Goal: Information Seeking & Learning: Learn about a topic

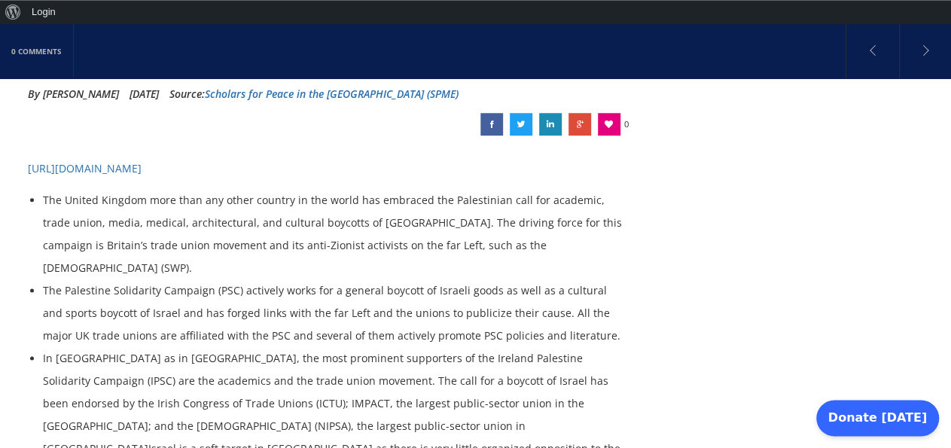
scroll to position [313, 0]
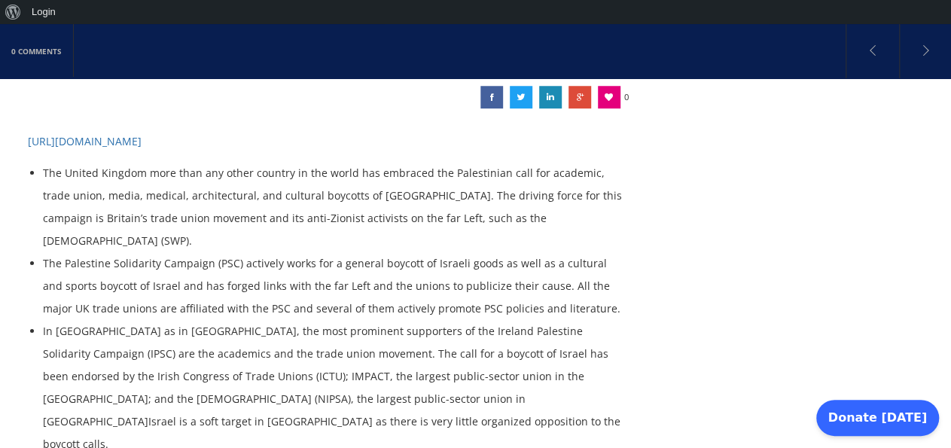
click at [334, 252] on li "The Palestine Solidarity Campaign (PSC) actively works for a general boycott of…" at bounding box center [334, 286] width 582 height 68
click at [321, 252] on li "The Palestine Solidarity Campaign (PSC) actively works for a general boycott of…" at bounding box center [334, 286] width 582 height 68
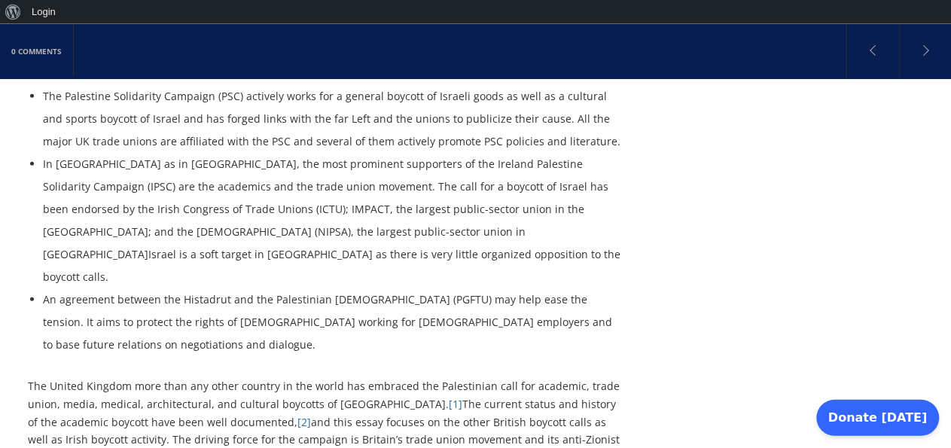
scroll to position [391, 0]
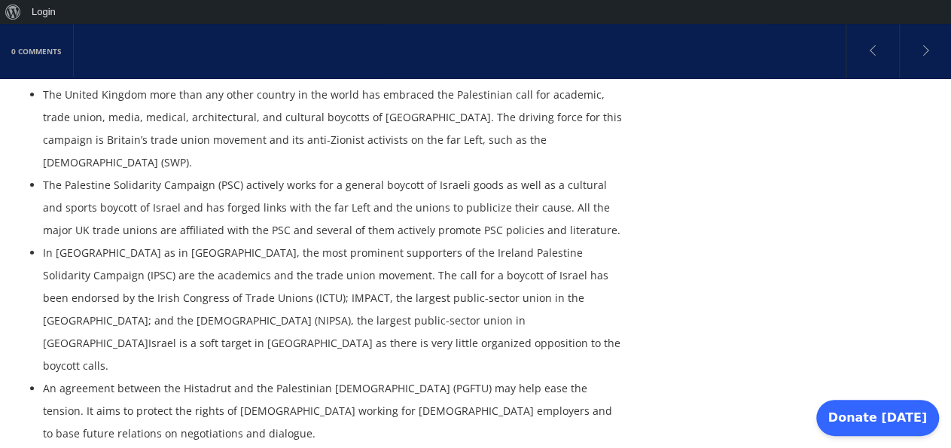
click at [286, 242] on li "In [GEOGRAPHIC_DATA] as in [GEOGRAPHIC_DATA], the most prominent supporters of …" at bounding box center [334, 310] width 582 height 136
drag, startPoint x: 286, startPoint y: 236, endPoint x: 330, endPoint y: 236, distance: 44.4
click at [296, 242] on li "In [GEOGRAPHIC_DATA] as in [GEOGRAPHIC_DATA], the most prominent supporters of …" at bounding box center [334, 310] width 582 height 136
click at [330, 242] on li "In [GEOGRAPHIC_DATA] as in [GEOGRAPHIC_DATA], the most prominent supporters of …" at bounding box center [334, 310] width 582 height 136
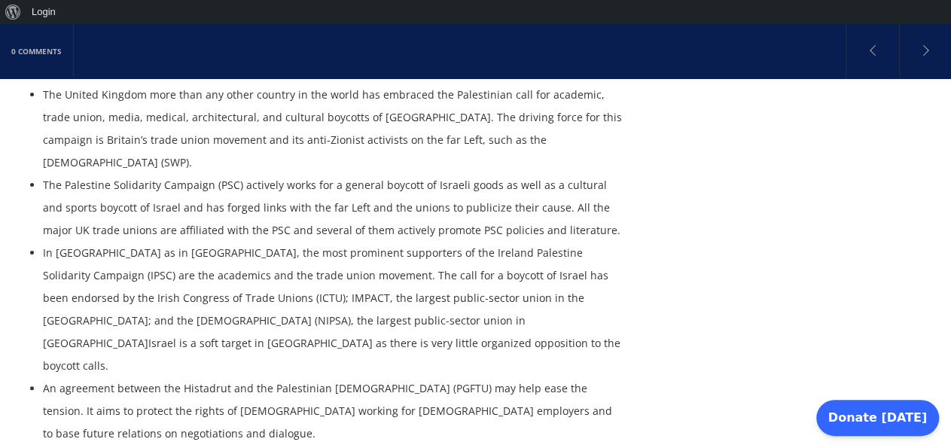
click at [153, 256] on li "In [GEOGRAPHIC_DATA] as in [GEOGRAPHIC_DATA], the most prominent supporters of …" at bounding box center [334, 310] width 582 height 136
copy li "IMPACT"
click at [381, 291] on li "In [GEOGRAPHIC_DATA] as in [GEOGRAPHIC_DATA], the most prominent supporters of …" at bounding box center [334, 310] width 582 height 136
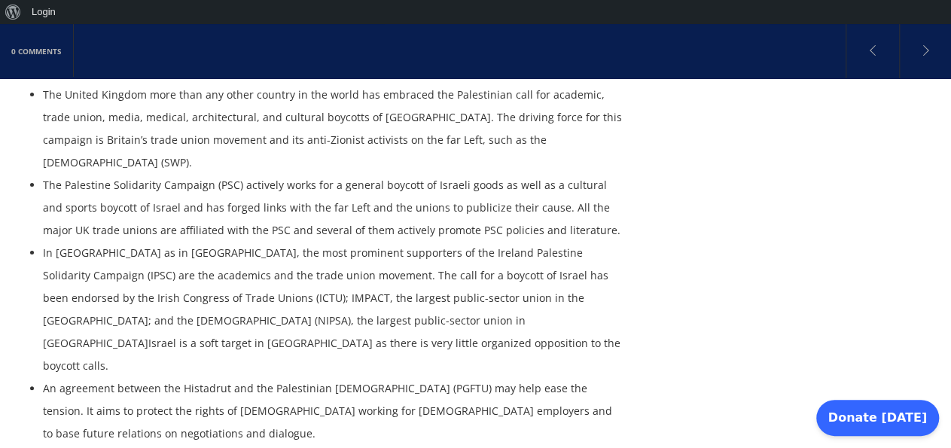
click at [381, 291] on li "In [GEOGRAPHIC_DATA] as in [GEOGRAPHIC_DATA], the most prominent supporters of …" at bounding box center [334, 310] width 582 height 136
drag, startPoint x: 412, startPoint y: 293, endPoint x: 644, endPoint y: 78, distance: 317.0
click at [413, 293] on li "In [GEOGRAPHIC_DATA] as in [GEOGRAPHIC_DATA], the most prominent supporters of …" at bounding box center [334, 310] width 582 height 136
